Goal: Information Seeking & Learning: Learn about a topic

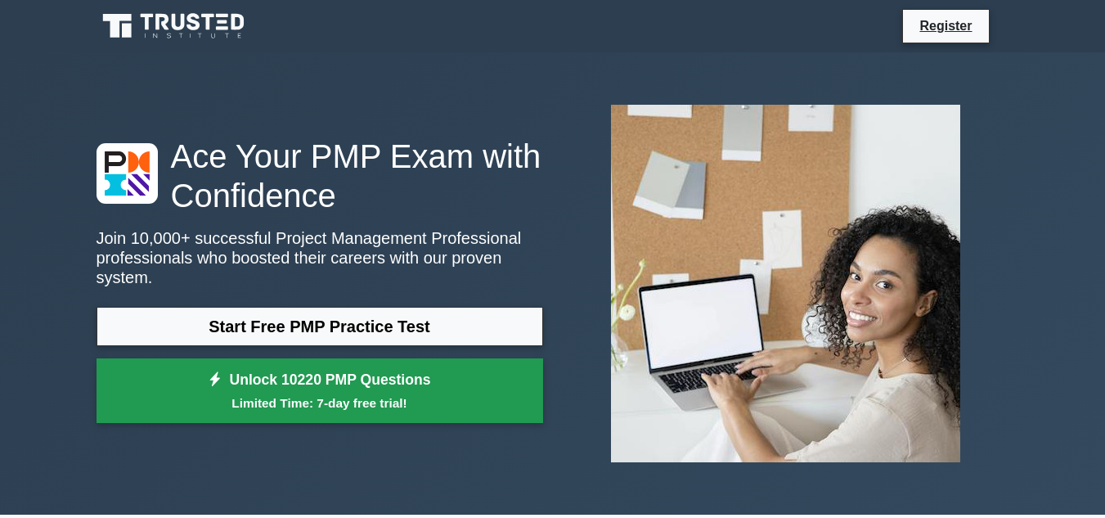
click at [374, 373] on link "Unlock 10220 PMP Questions Limited Time: 7-day free trial!" at bounding box center [319, 390] width 446 height 65
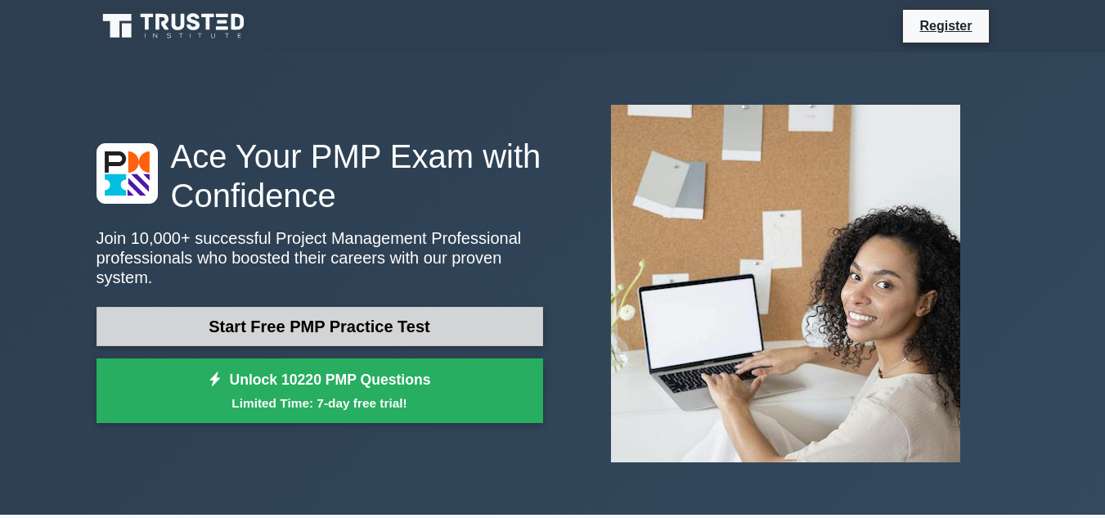
click at [258, 317] on link "Start Free PMP Practice Test" at bounding box center [319, 326] width 446 height 39
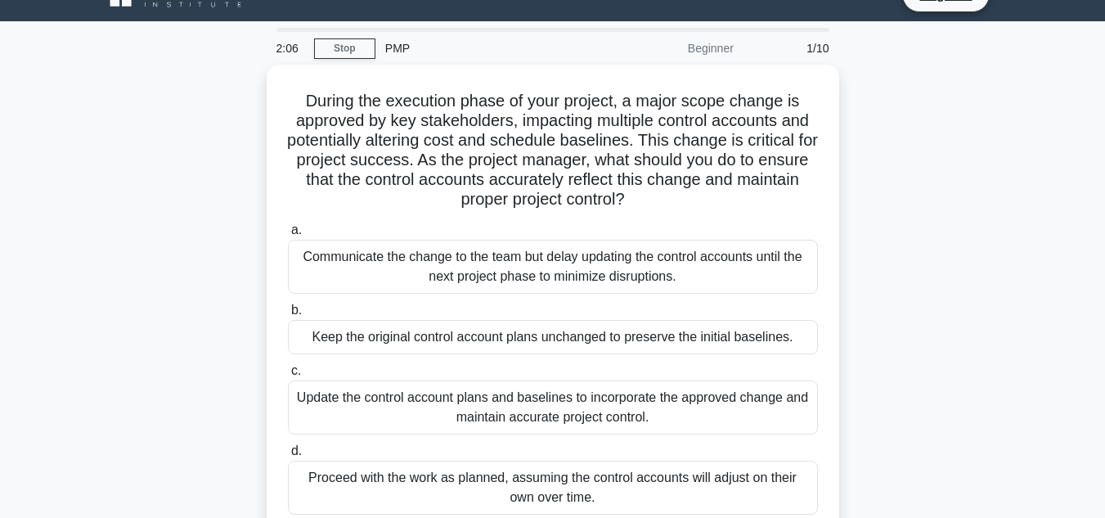
scroll to position [33, 0]
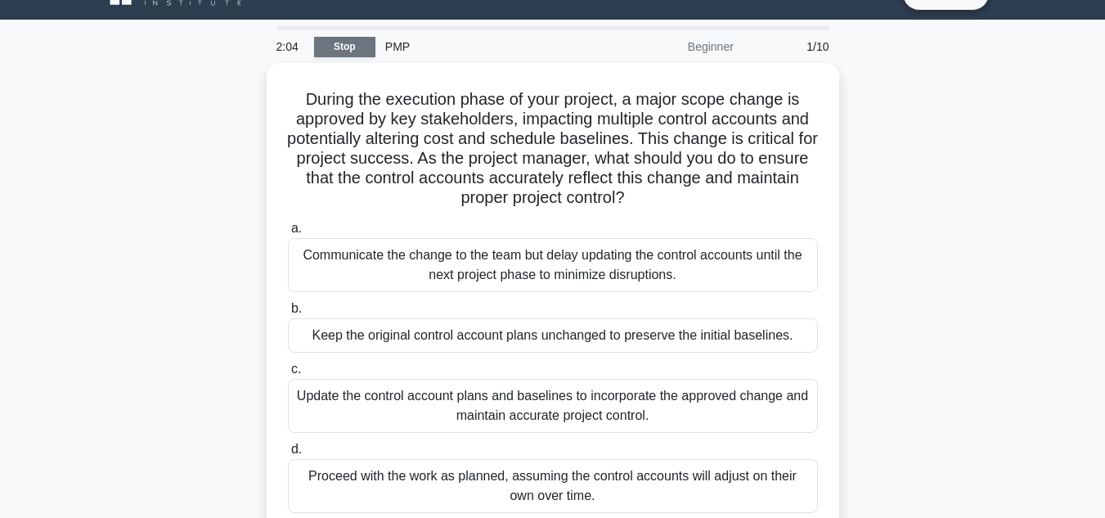
click at [358, 51] on link "Stop" at bounding box center [344, 47] width 61 height 20
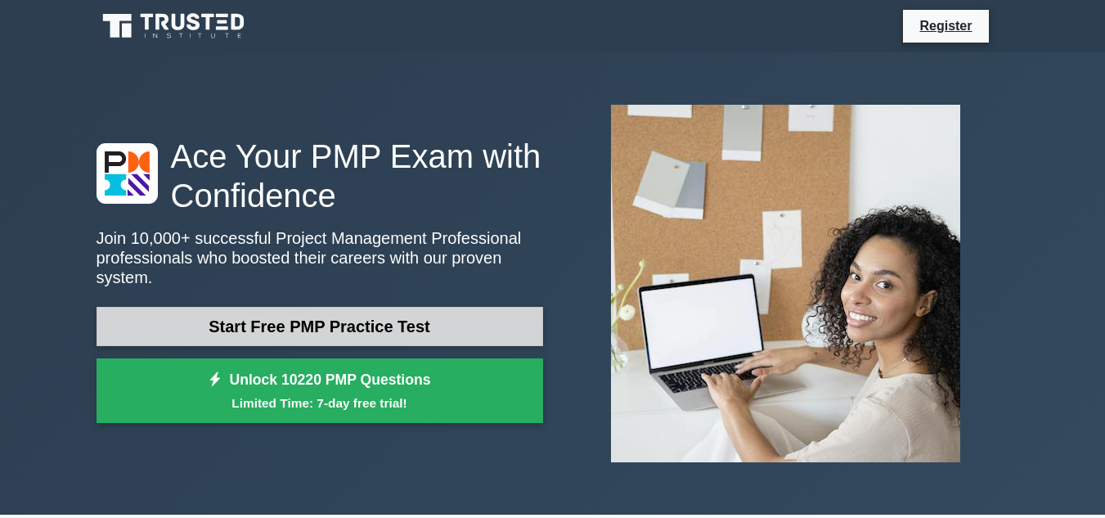
click at [347, 311] on link "Start Free PMP Practice Test" at bounding box center [319, 326] width 446 height 39
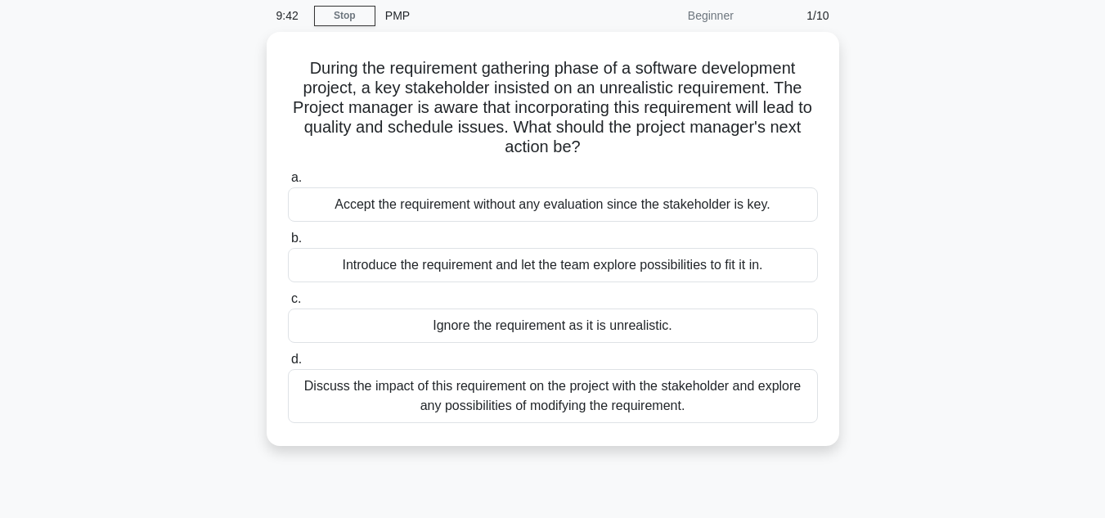
scroll to position [65, 0]
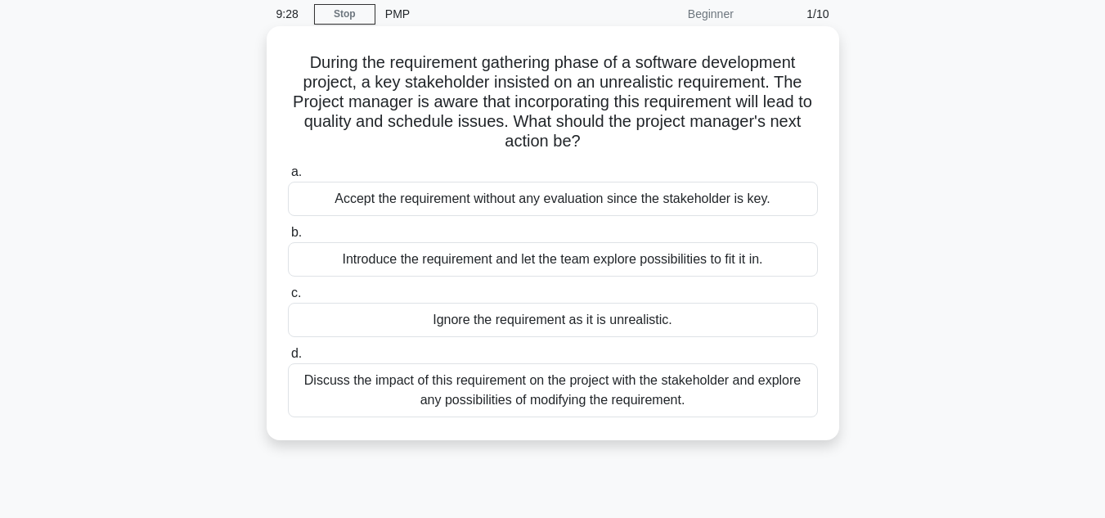
click at [468, 388] on div "Discuss the impact of this requirement on the project with the stakeholder and …" at bounding box center [553, 390] width 530 height 54
click at [288, 359] on input "d. Discuss the impact of this requirement on the project with the stakeholder a…" at bounding box center [288, 353] width 0 height 11
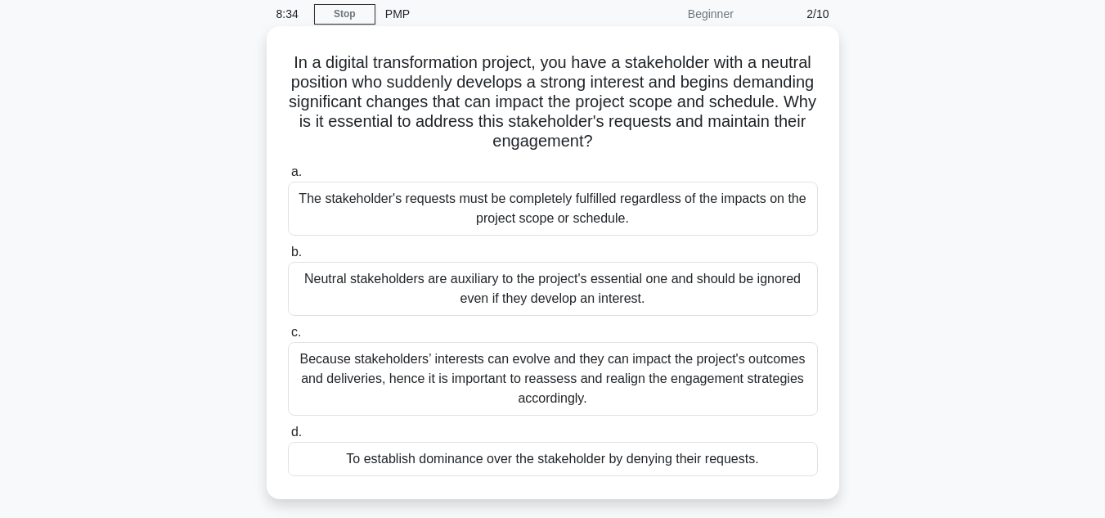
click at [536, 281] on div "Neutral stakeholders are auxiliary to the project's essential one and should be…" at bounding box center [553, 289] width 530 height 54
click at [288, 258] on input "b. Neutral stakeholders are auxiliary to the project's essential one and should…" at bounding box center [288, 252] width 0 height 11
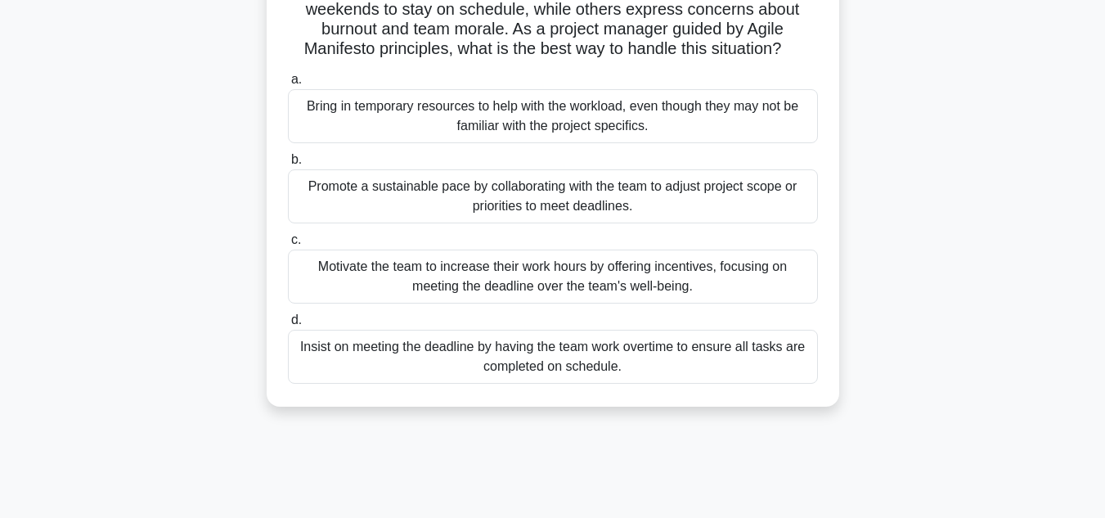
scroll to position [164, 0]
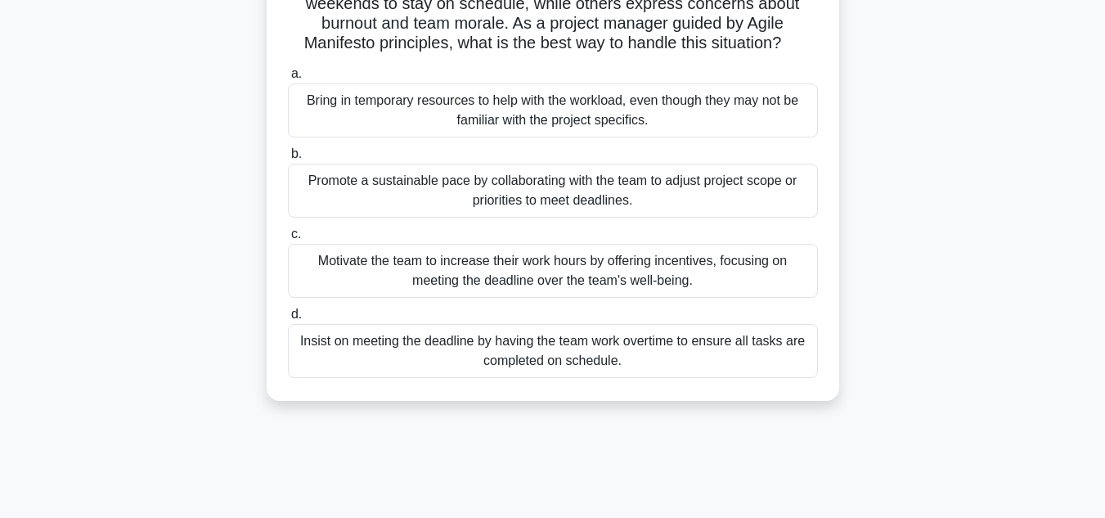
click at [554, 267] on div "Motivate the team to increase their work hours by offering incentives, focusing…" at bounding box center [553, 271] width 530 height 54
click at [288, 240] on input "c. Motivate the team to increase their work hours by offering incentives, focus…" at bounding box center [288, 234] width 0 height 11
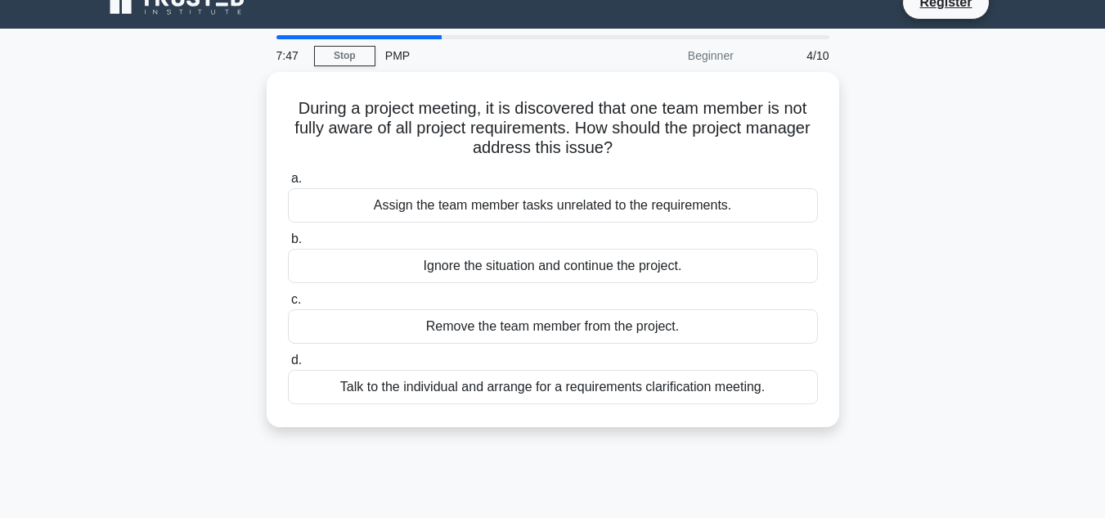
scroll to position [0, 0]
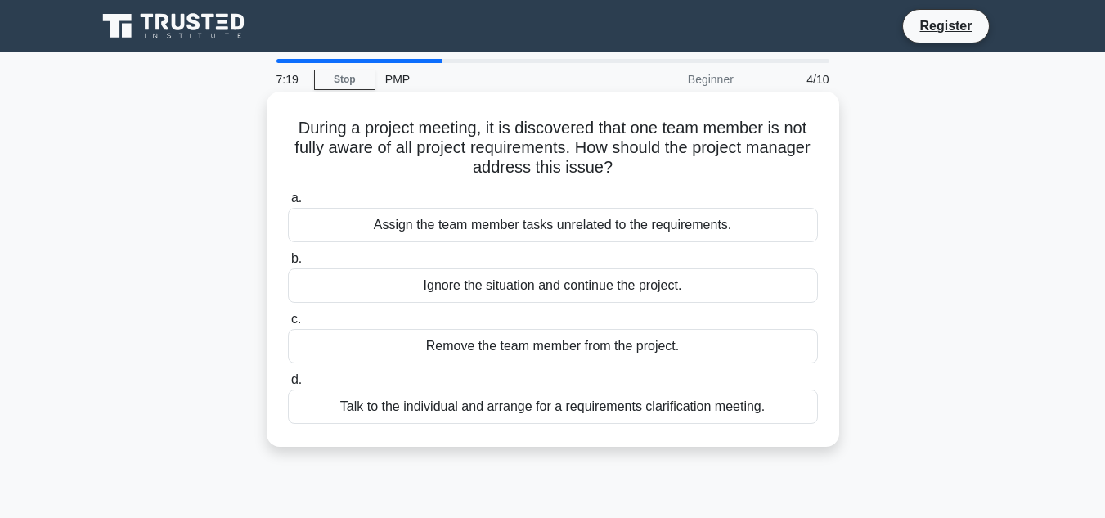
click at [661, 416] on div "Talk to the individual and arrange for a requirements clarification meeting." at bounding box center [553, 406] width 530 height 34
click at [288, 385] on input "d. Talk to the individual and arrange for a requirements clarification meeting." at bounding box center [288, 379] width 0 height 11
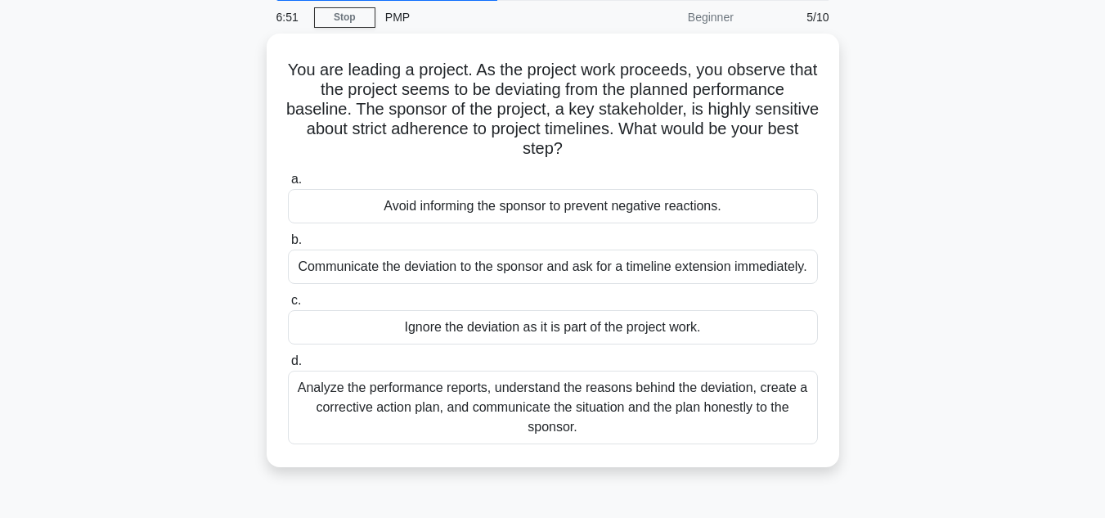
scroll to position [65, 0]
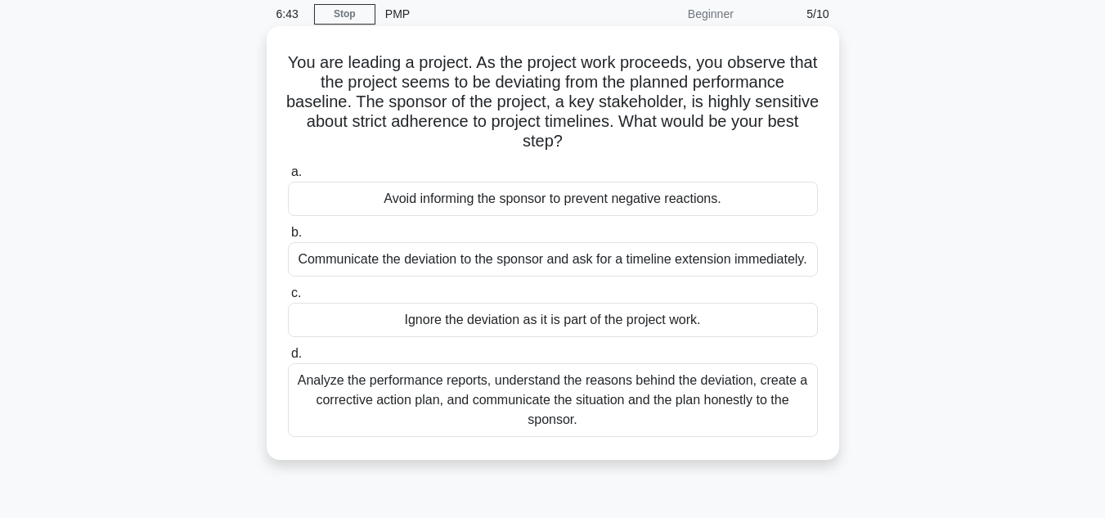
click at [661, 392] on div "Analyze the performance reports, understand the reasons behind the deviation, c…" at bounding box center [553, 400] width 530 height 74
click at [288, 359] on input "d. Analyze the performance reports, understand the reasons behind the deviation…" at bounding box center [288, 353] width 0 height 11
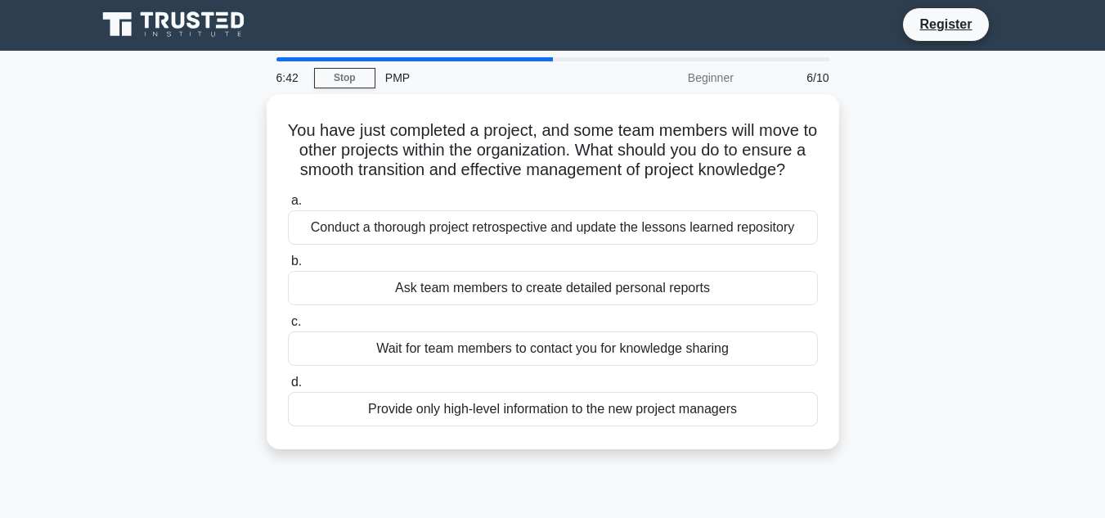
scroll to position [0, 0]
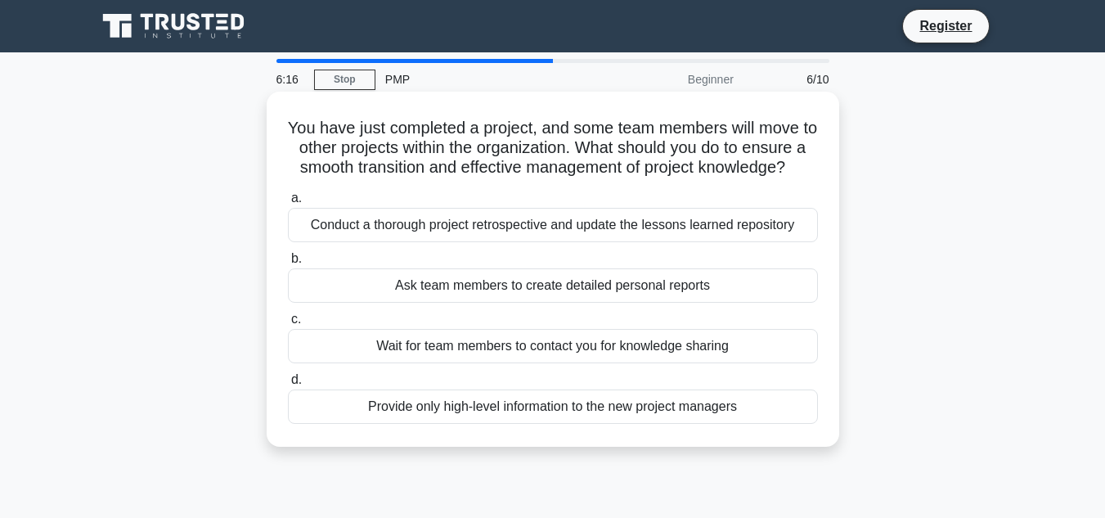
click at [706, 242] on div "Conduct a thorough project retrospective and update the lessons learned reposit…" at bounding box center [553, 225] width 530 height 34
click at [288, 204] on input "a. Conduct a thorough project retrospective and update the lessons learned repo…" at bounding box center [288, 198] width 0 height 11
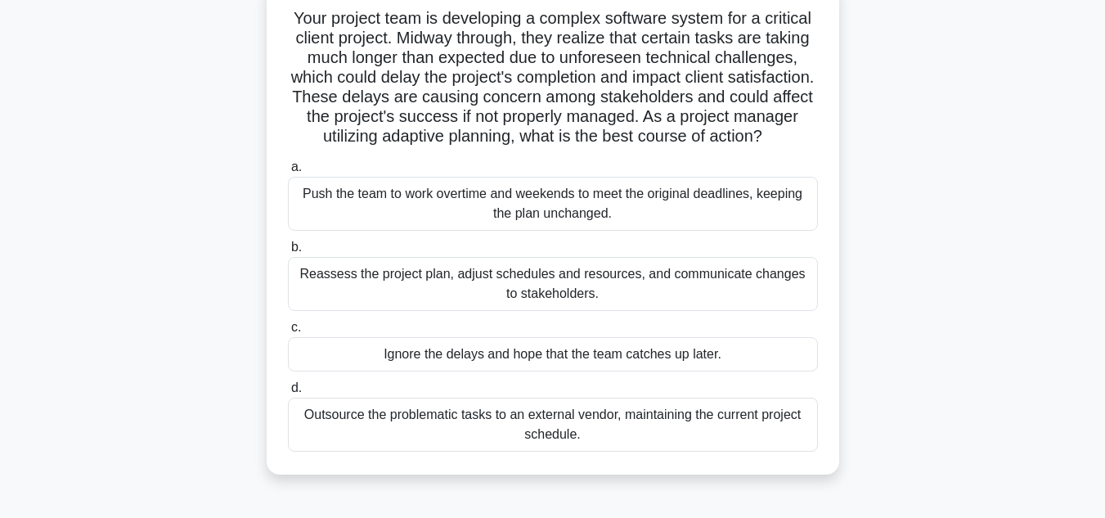
scroll to position [131, 0]
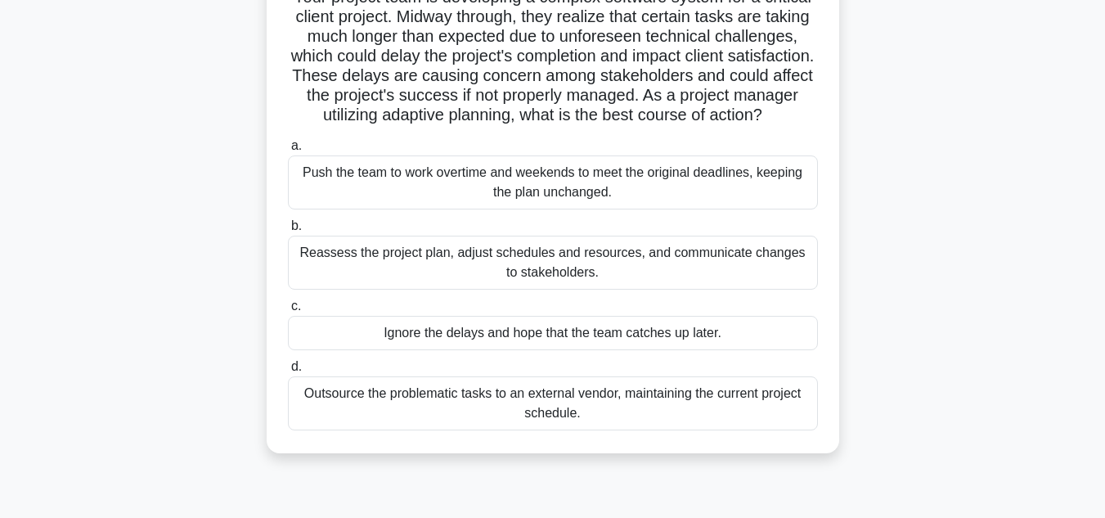
click at [576, 415] on div "Outsource the problematic tasks to an external vendor, maintaining the current …" at bounding box center [553, 403] width 530 height 54
click at [288, 372] on input "d. Outsource the problematic tasks to an external vendor, maintaining the curre…" at bounding box center [288, 366] width 0 height 11
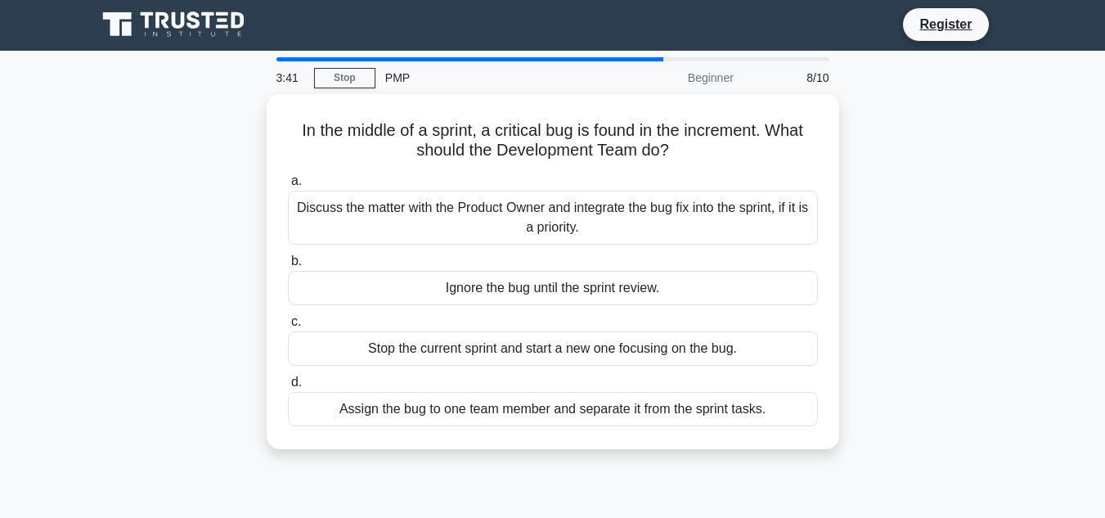
scroll to position [0, 0]
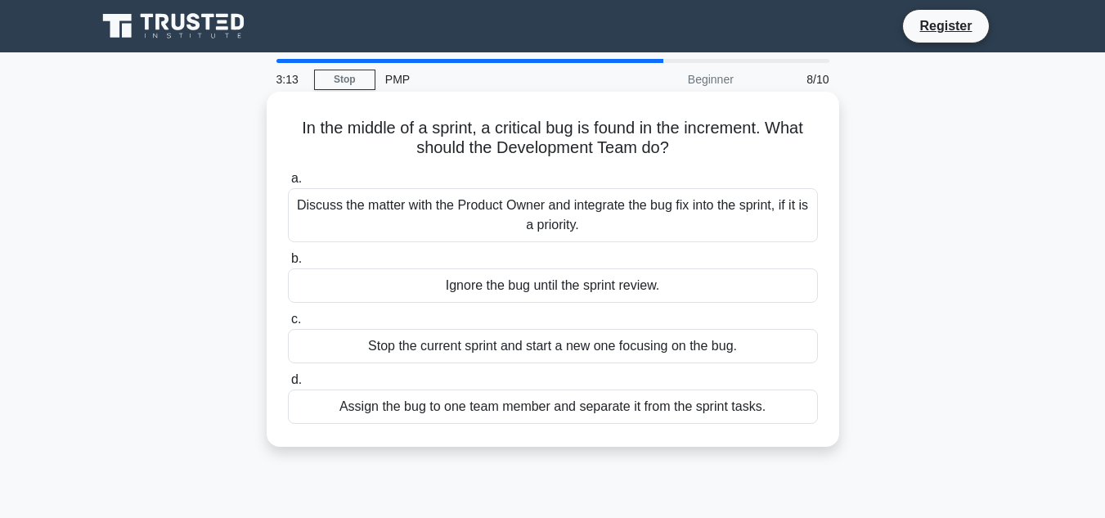
click at [600, 211] on div "Discuss the matter with the Product Owner and integrate the bug fix into the sp…" at bounding box center [553, 215] width 530 height 54
click at [288, 184] on input "a. Discuss the matter with the Product Owner and integrate the bug fix into the…" at bounding box center [288, 178] width 0 height 11
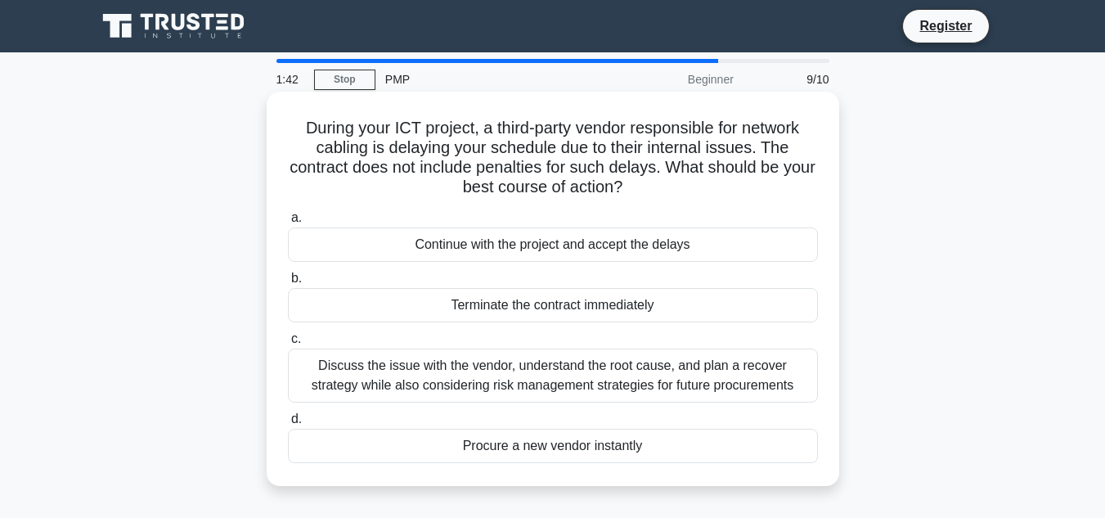
click at [608, 369] on div "Discuss the issue with the vendor, understand the root cause, and plan a recove…" at bounding box center [553, 375] width 530 height 54
click at [288, 344] on input "c. Discuss the issue with the vendor, understand the root cause, and plan a rec…" at bounding box center [288, 339] width 0 height 11
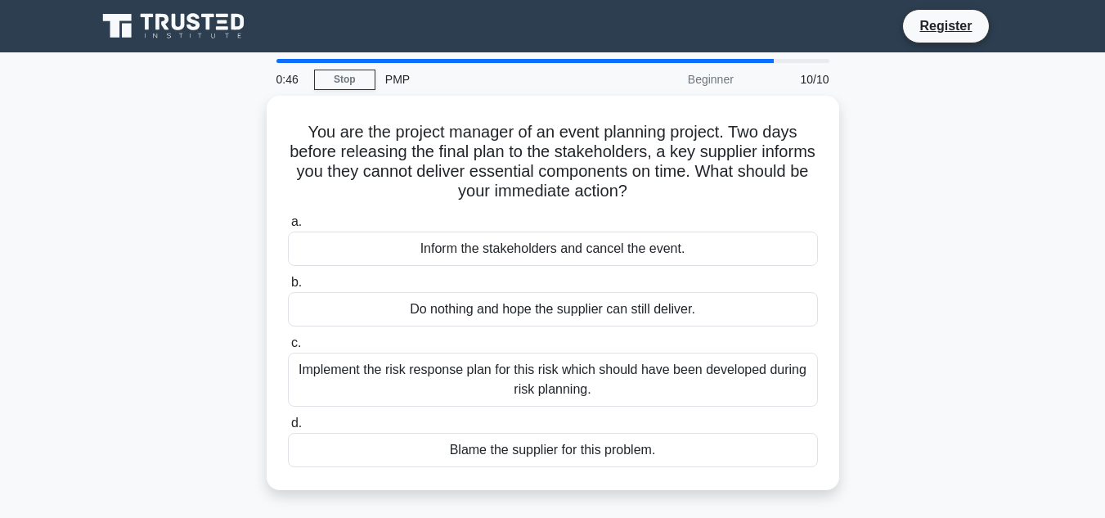
click at [608, 369] on div "Implement the risk response plan for this risk which should have been developed…" at bounding box center [553, 379] width 530 height 54
click at [288, 348] on input "c. Implement the risk response plan for this risk which should have been develo…" at bounding box center [288, 343] width 0 height 11
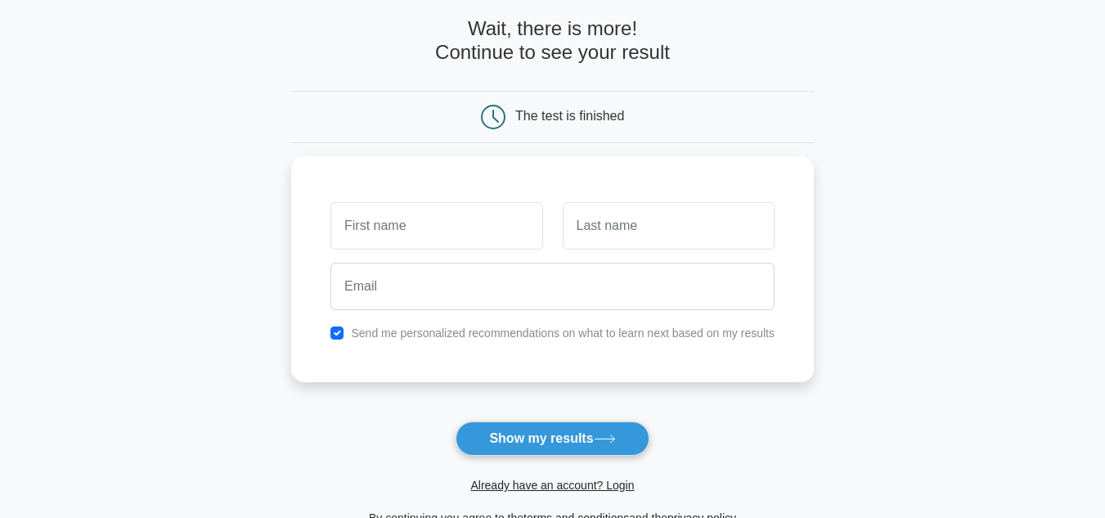
scroll to position [98, 0]
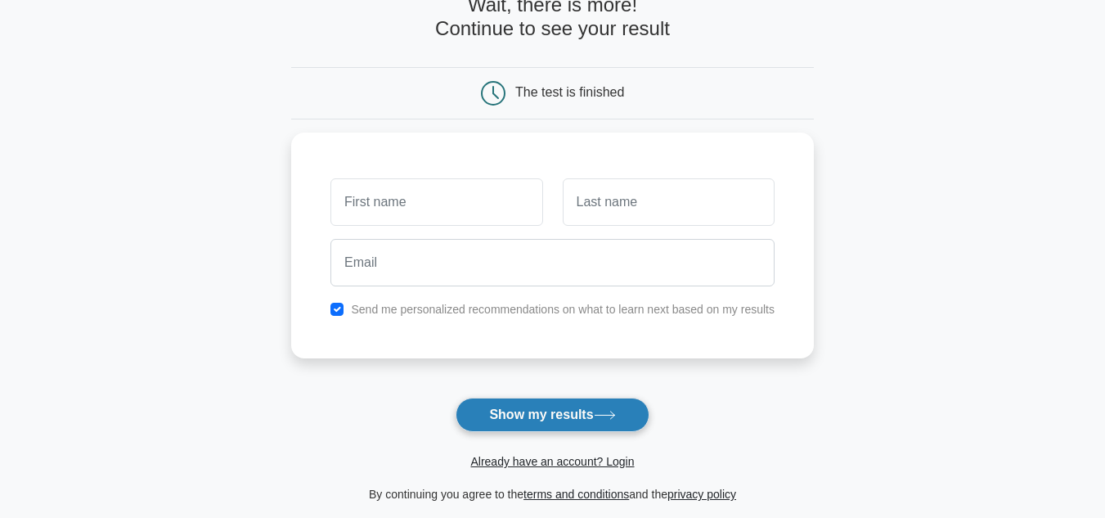
click at [583, 413] on button "Show my results" at bounding box center [551, 414] width 193 height 34
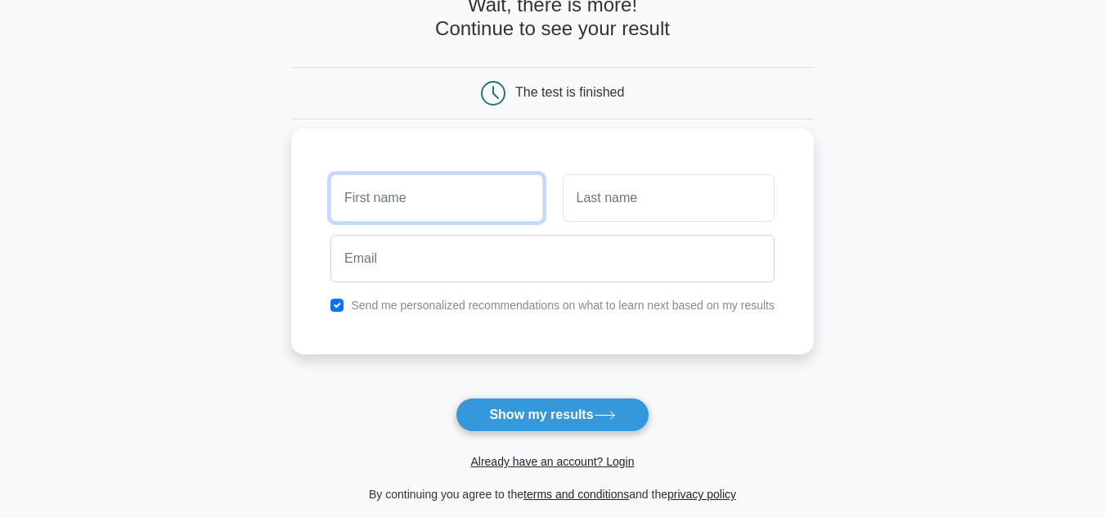
click at [512, 182] on input "text" at bounding box center [436, 197] width 212 height 47
type input "PPp"
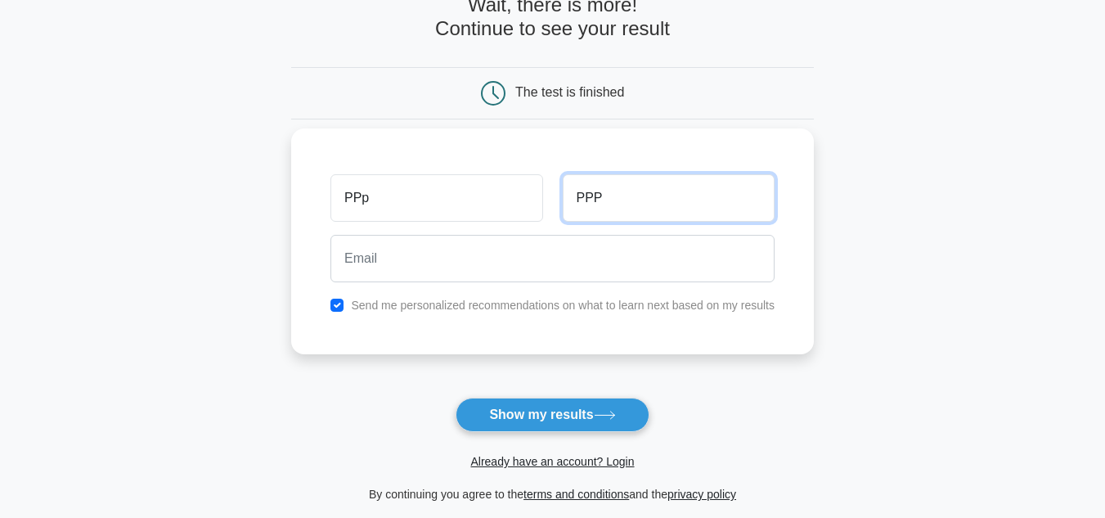
type input "PPP"
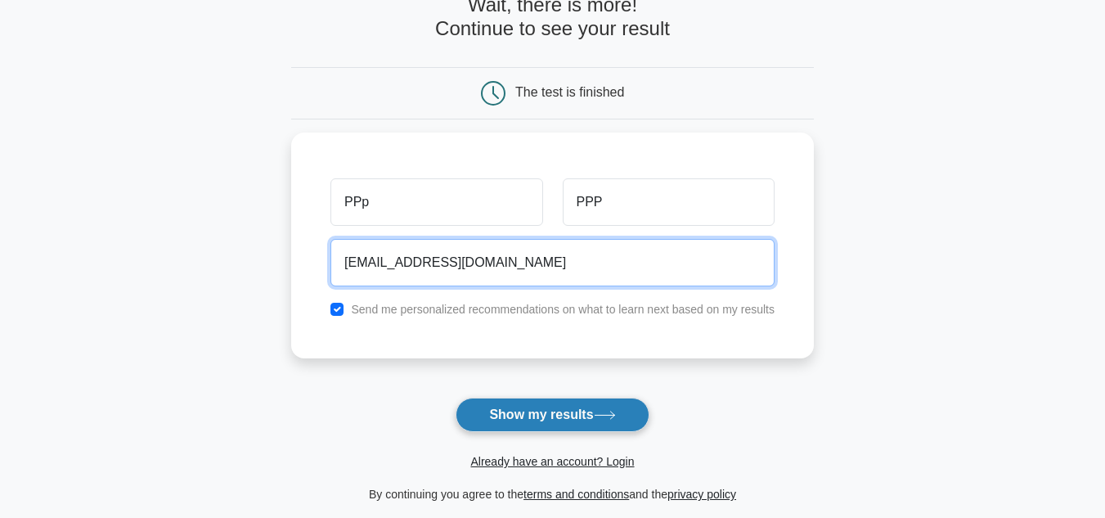
type input "promf123@gmail.com"
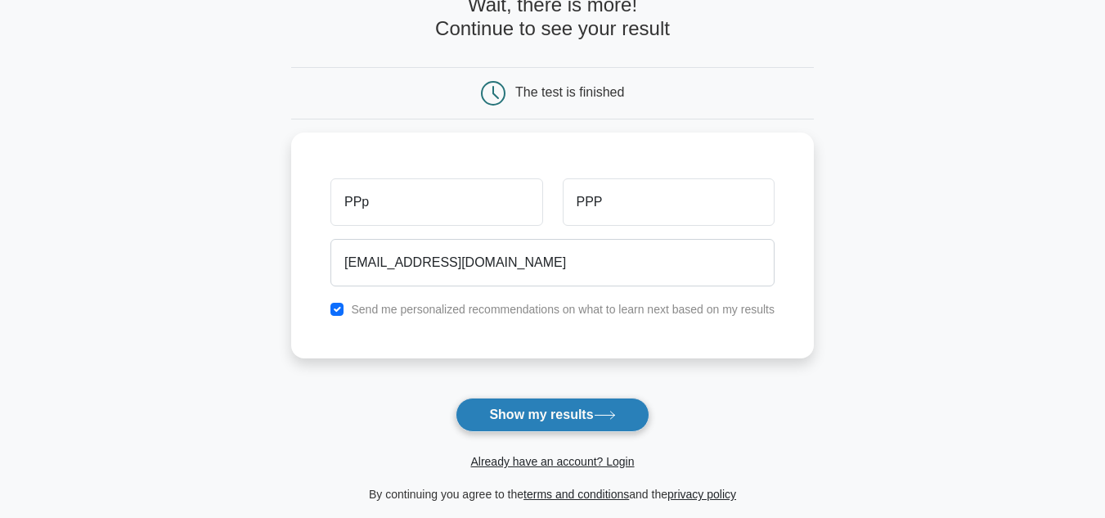
click at [543, 415] on button "Show my results" at bounding box center [551, 414] width 193 height 34
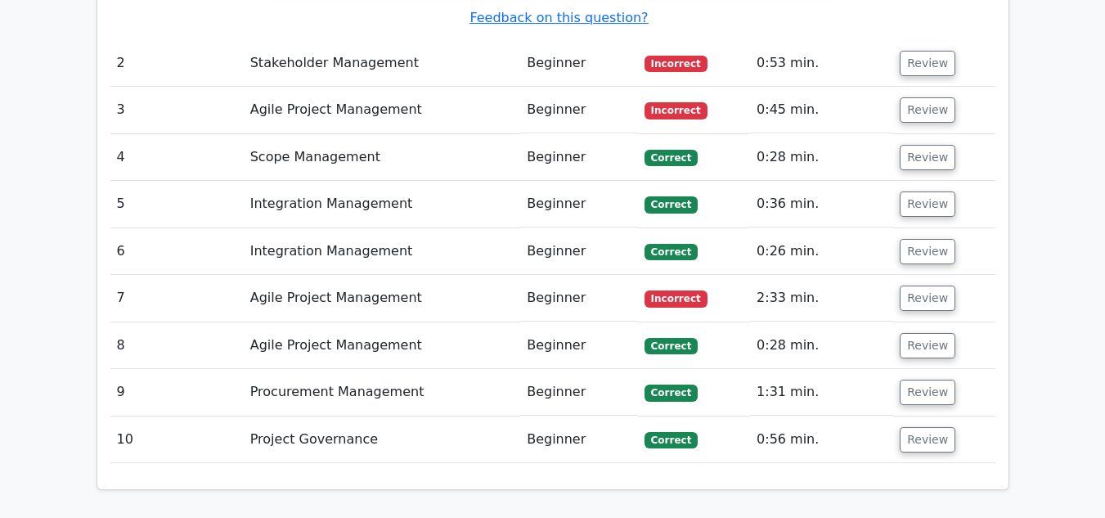
scroll to position [2028, 0]
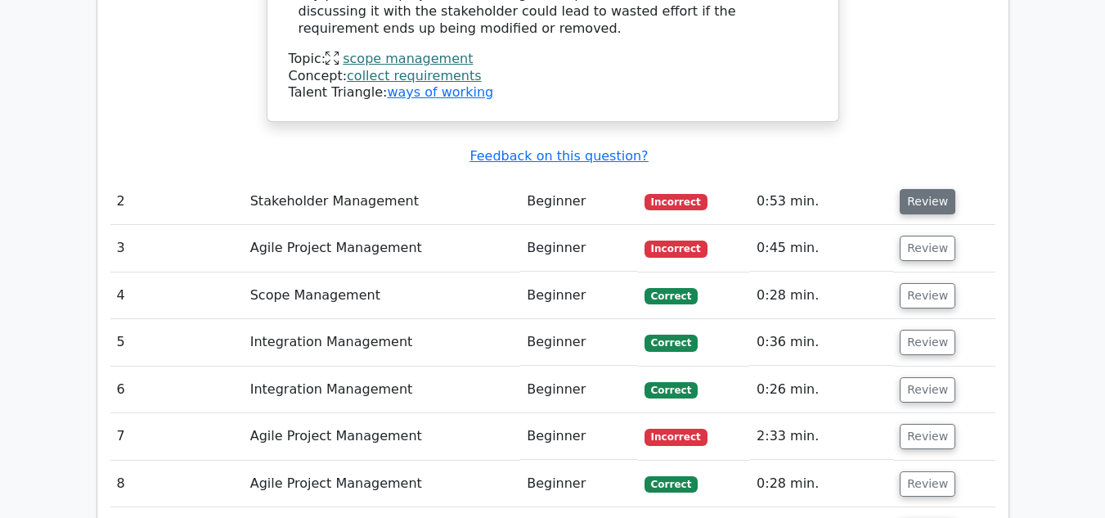
click at [927, 189] on button "Review" at bounding box center [927, 201] width 56 height 25
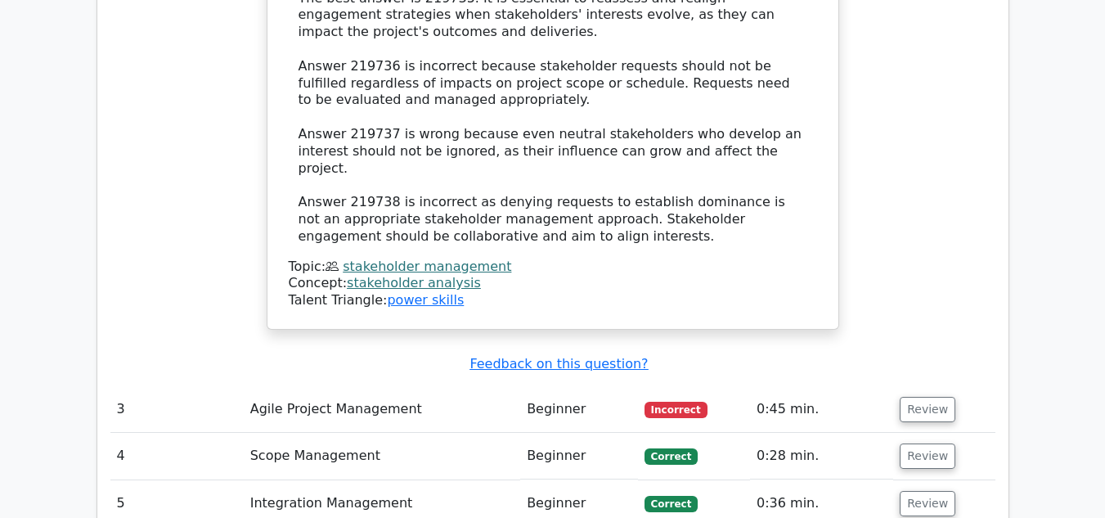
scroll to position [2813, 0]
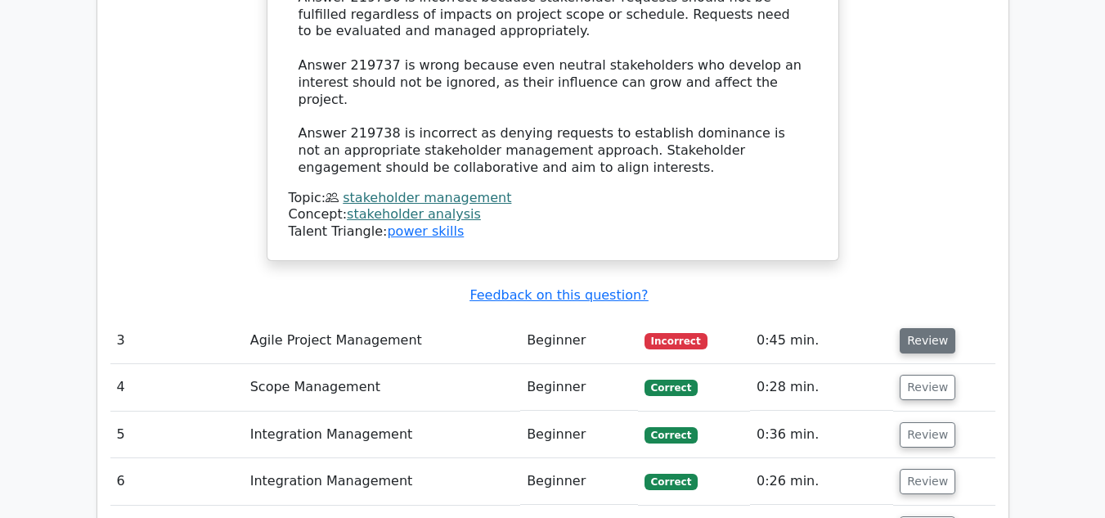
click at [927, 328] on button "Review" at bounding box center [927, 340] width 56 height 25
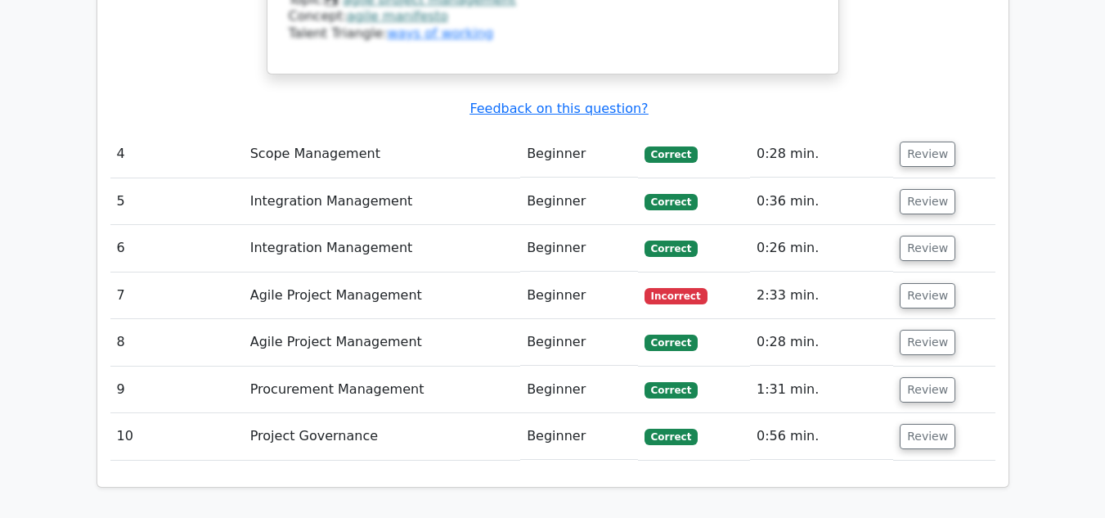
scroll to position [3826, 0]
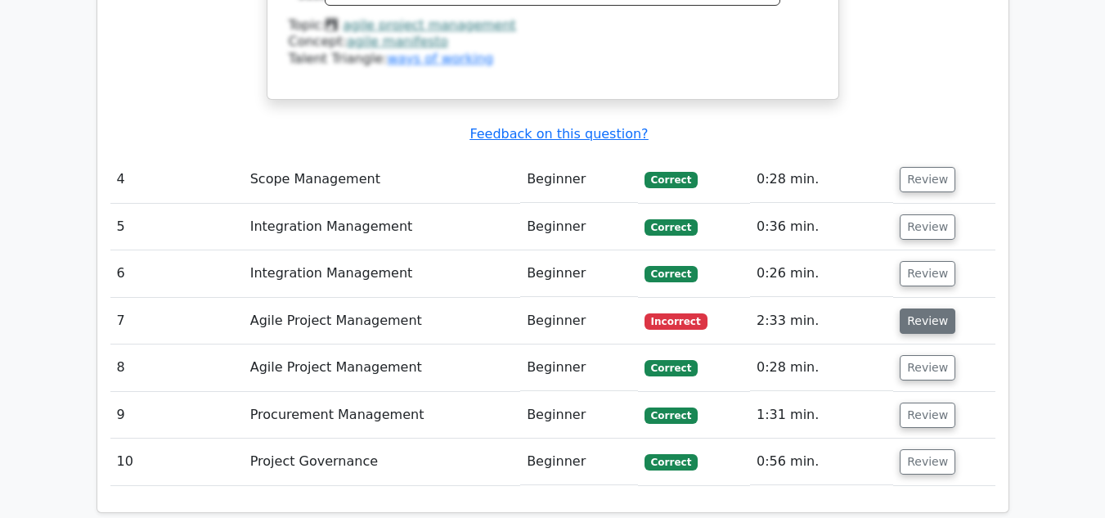
click at [930, 308] on button "Review" at bounding box center [927, 320] width 56 height 25
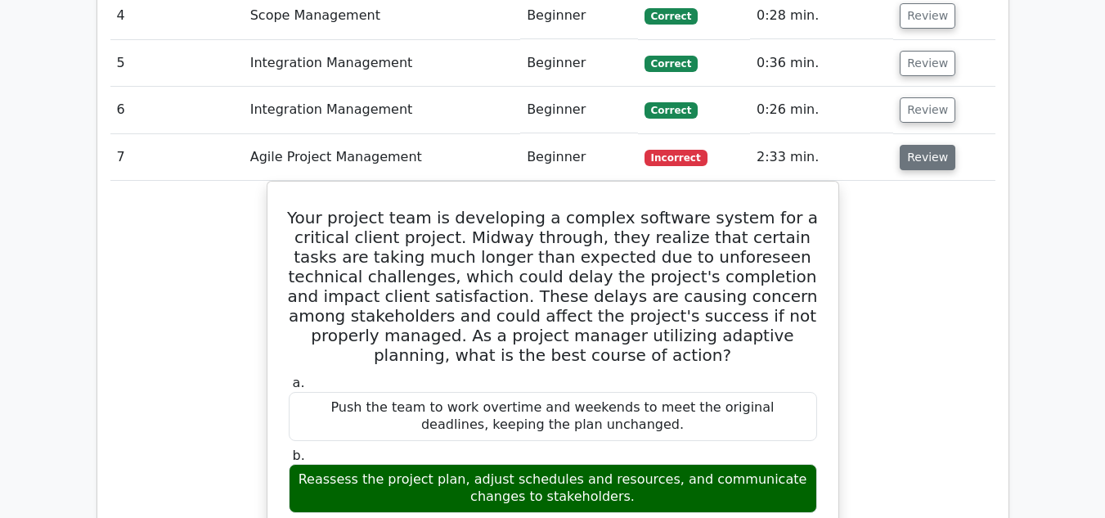
scroll to position [4023, 0]
